Goal: Task Accomplishment & Management: Use online tool/utility

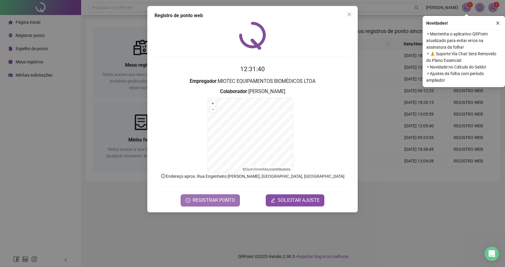
click at [207, 201] on span "REGISTRAR PONTO" at bounding box center [214, 200] width 42 height 7
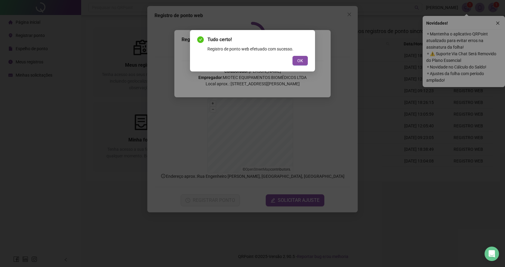
click at [298, 57] on button "OK" at bounding box center [300, 61] width 15 height 10
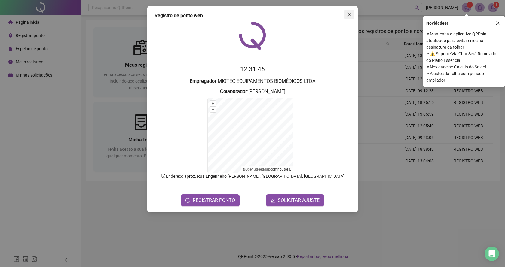
click at [354, 12] on div "Registro de ponto web 12:31:46 Empregador : MIOTEC EQUIPAMENTOS BIOMÉDICOS LTDA…" at bounding box center [252, 109] width 211 height 207
click at [353, 12] on span "Close" at bounding box center [350, 14] width 10 height 5
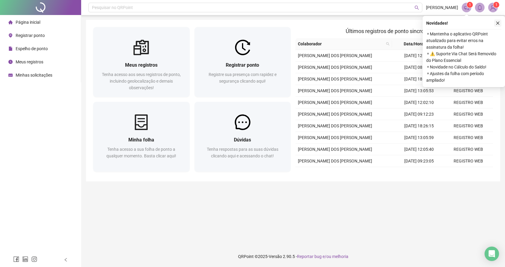
click at [499, 23] on icon "close" at bounding box center [498, 23] width 4 height 4
